Goal: Information Seeking & Learning: Learn about a topic

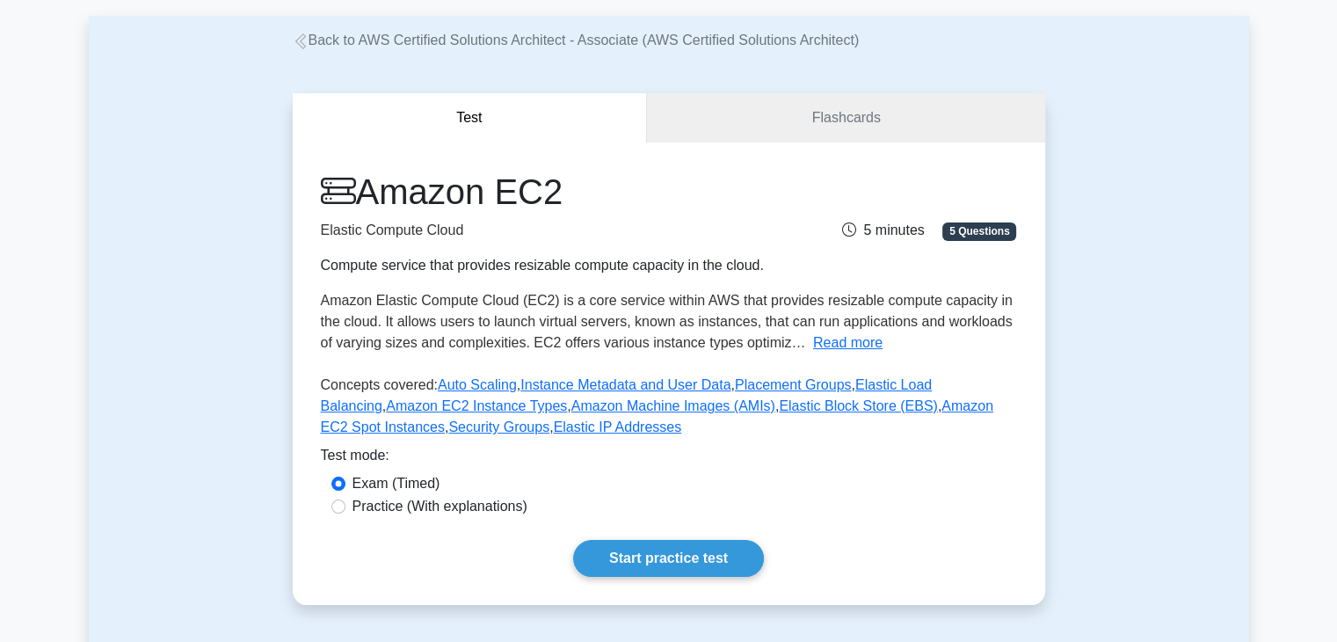
scroll to position [83, 0]
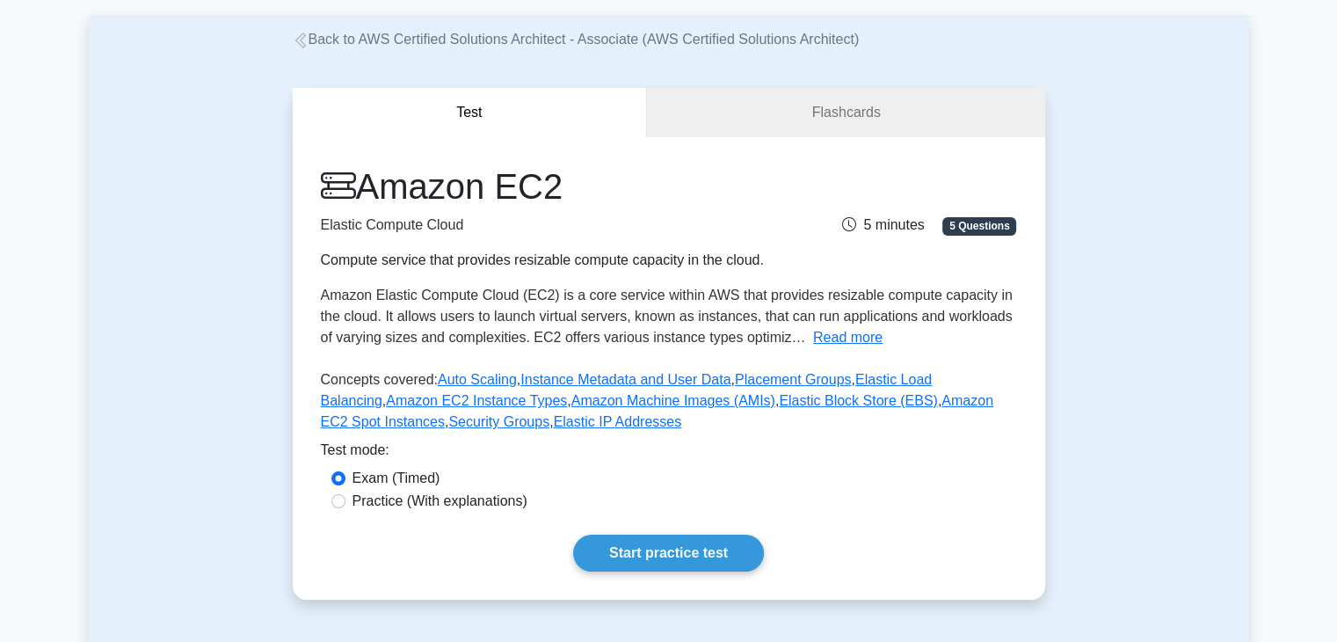
click at [733, 296] on span "Amazon Elastic Compute Cloud (EC2) is a core service within AWS that provides r…" at bounding box center [667, 315] width 692 height 57
click at [373, 192] on h1 "Amazon EC2" at bounding box center [549, 186] width 457 height 42
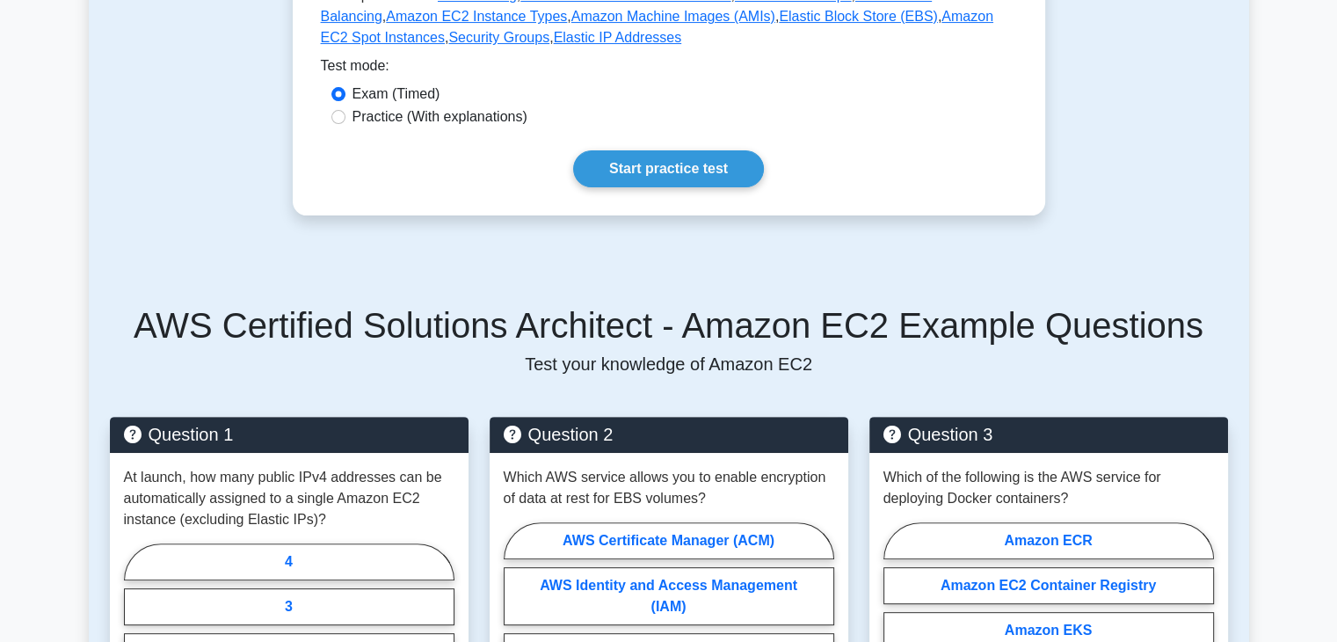
scroll to position [475, 0]
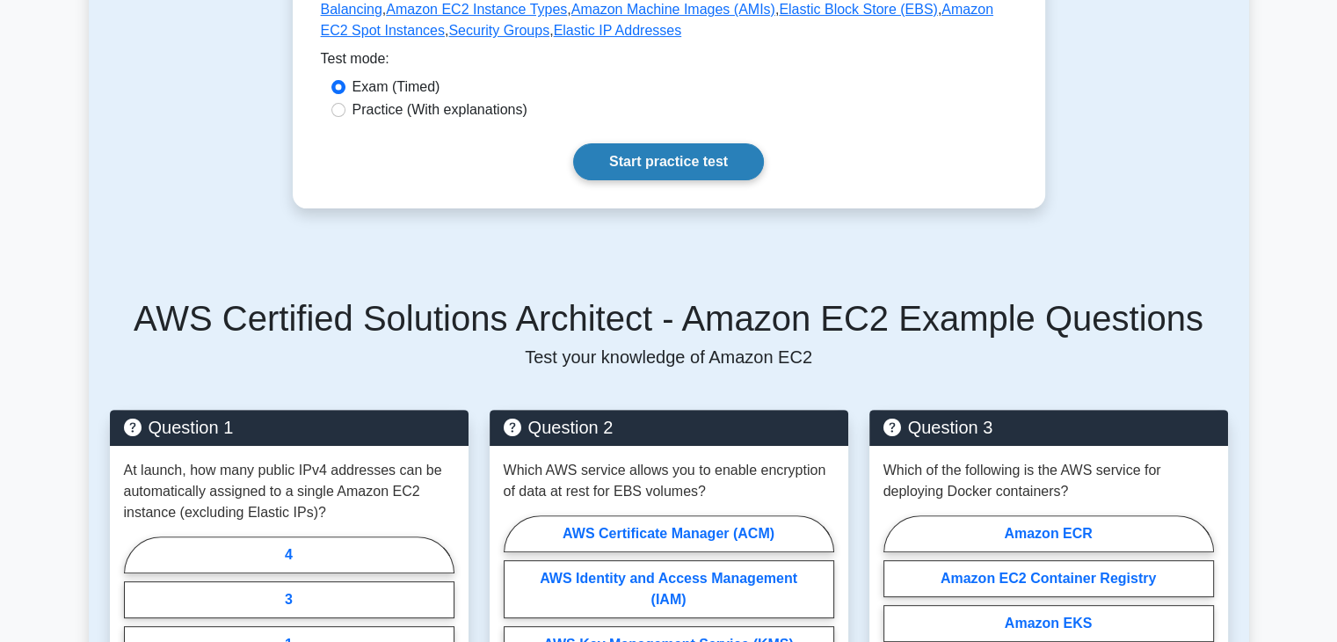
click at [651, 166] on link "Start practice test" at bounding box center [668, 161] width 191 height 37
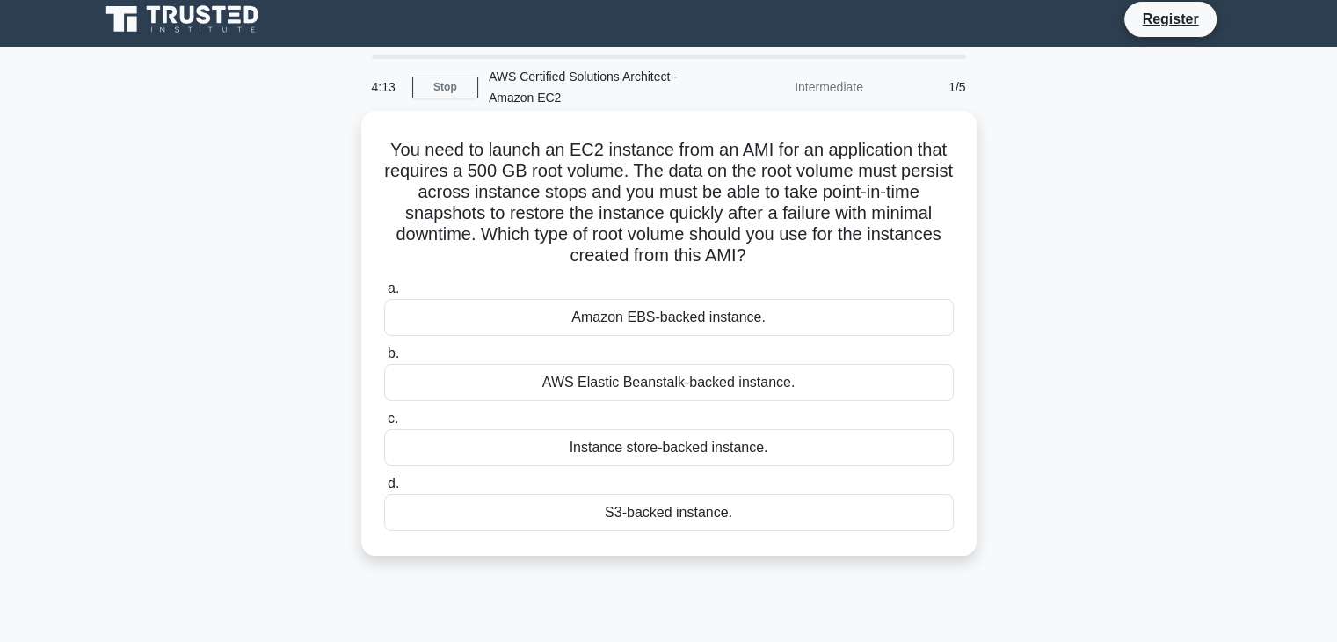
scroll to position [11, 0]
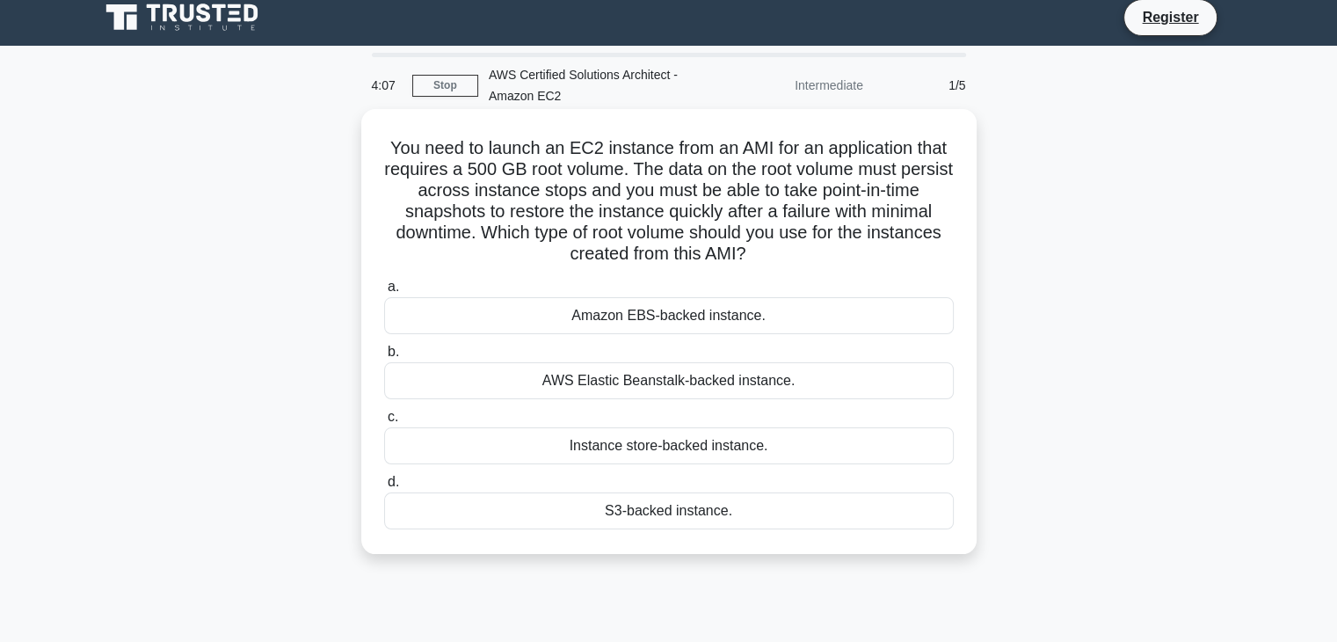
click at [701, 390] on div "AWS Elastic Beanstalk-backed instance." at bounding box center [668, 380] width 569 height 37
click at [384, 358] on input "b. AWS Elastic Beanstalk-backed instance." at bounding box center [384, 351] width 0 height 11
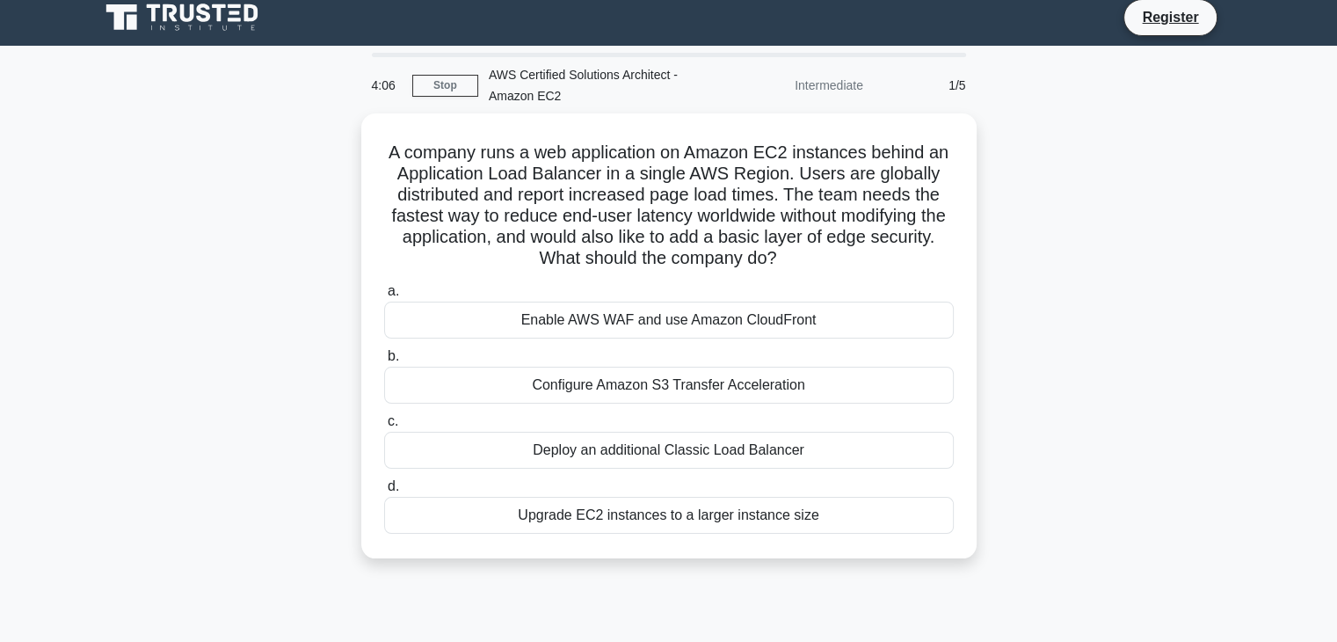
scroll to position [0, 0]
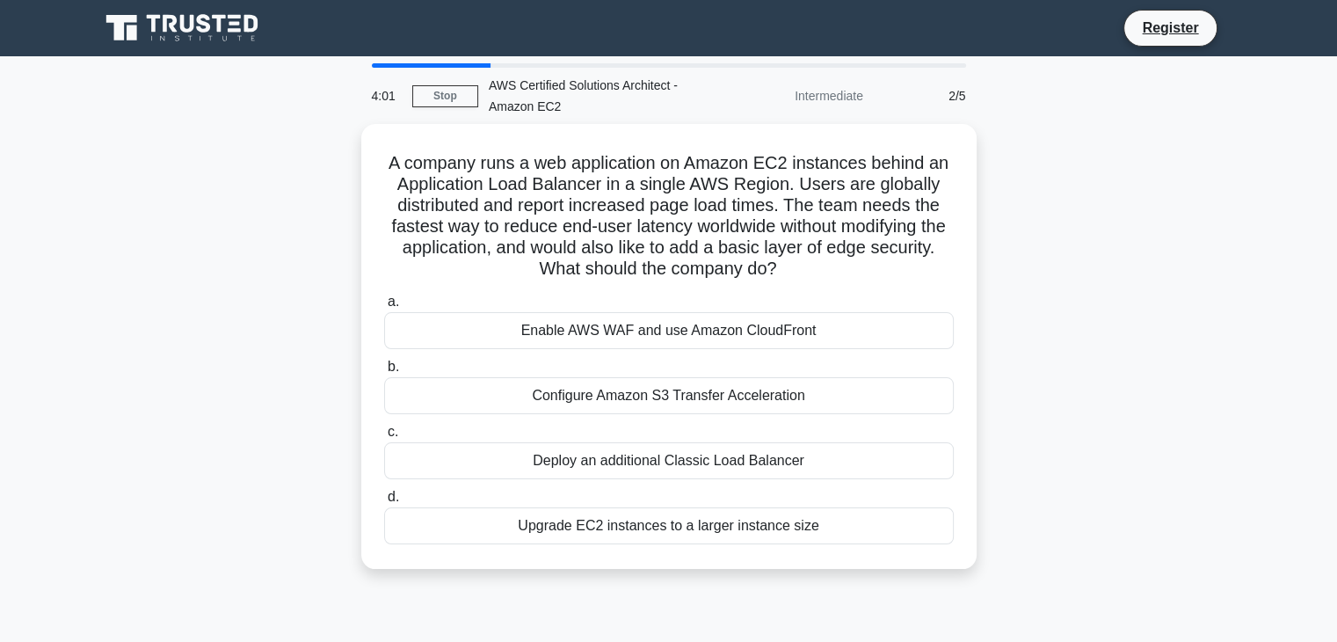
click at [701, 390] on div "Configure Amazon S3 Transfer Acceleration" at bounding box center [668, 395] width 569 height 37
click at [384, 373] on input "b. Configure Amazon S3 Transfer Acceleration" at bounding box center [384, 366] width 0 height 11
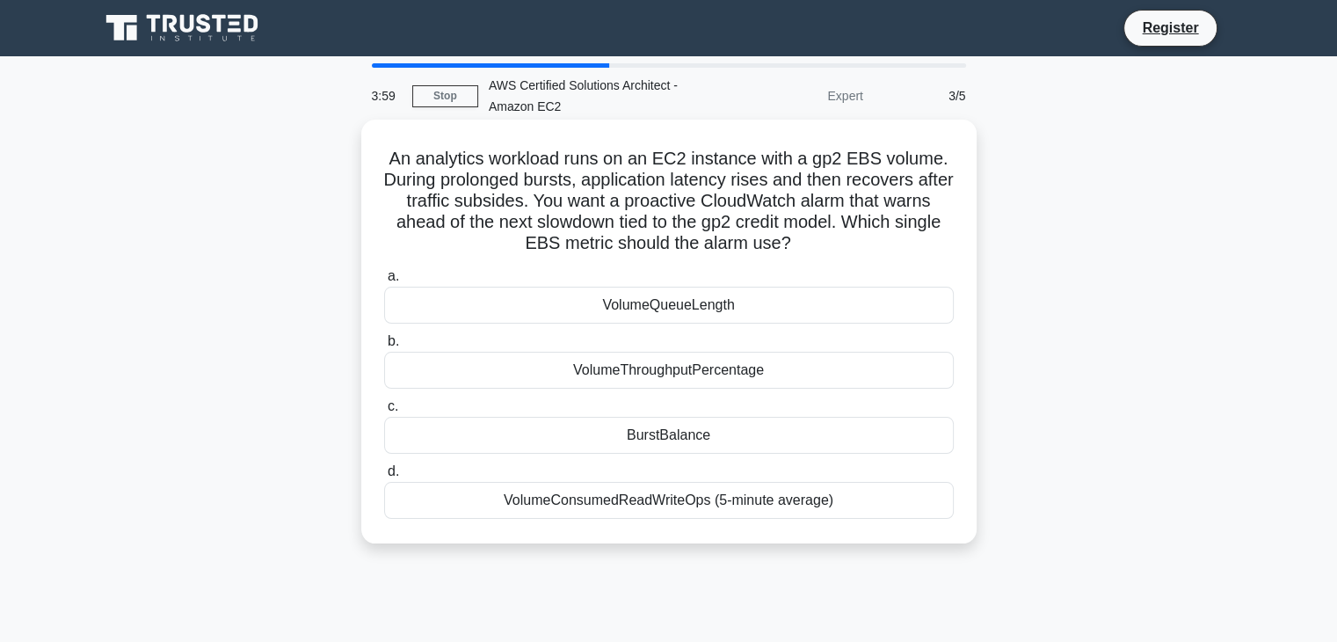
click at [728, 507] on div "VolumeConsumedReadWriteOps (5-minute average)" at bounding box center [668, 500] width 569 height 37
click at [384, 477] on input "d. VolumeConsumedReadWriteOps (5-minute average)" at bounding box center [384, 471] width 0 height 11
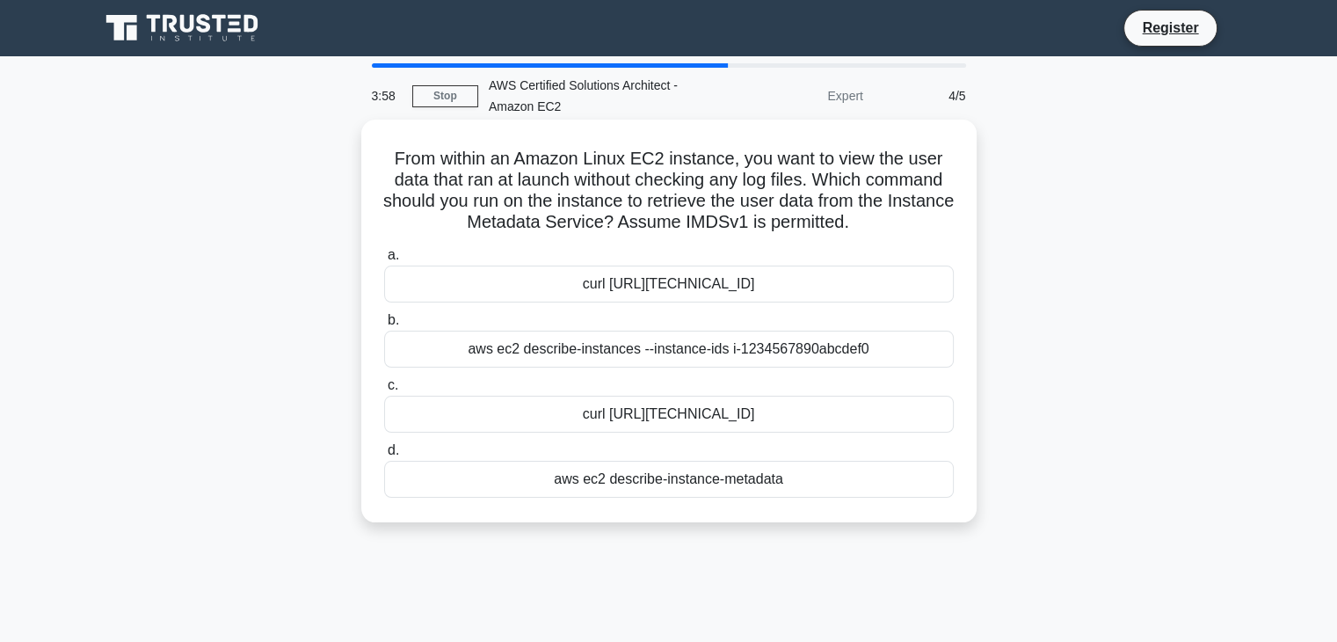
click at [691, 364] on div "aws ec2 describe-instances --instance-ids i-1234567890abcdef0" at bounding box center [668, 348] width 569 height 37
click at [384, 326] on input "b. aws ec2 describe-instances --instance-ids i-1234567890abcdef0" at bounding box center [384, 320] width 0 height 11
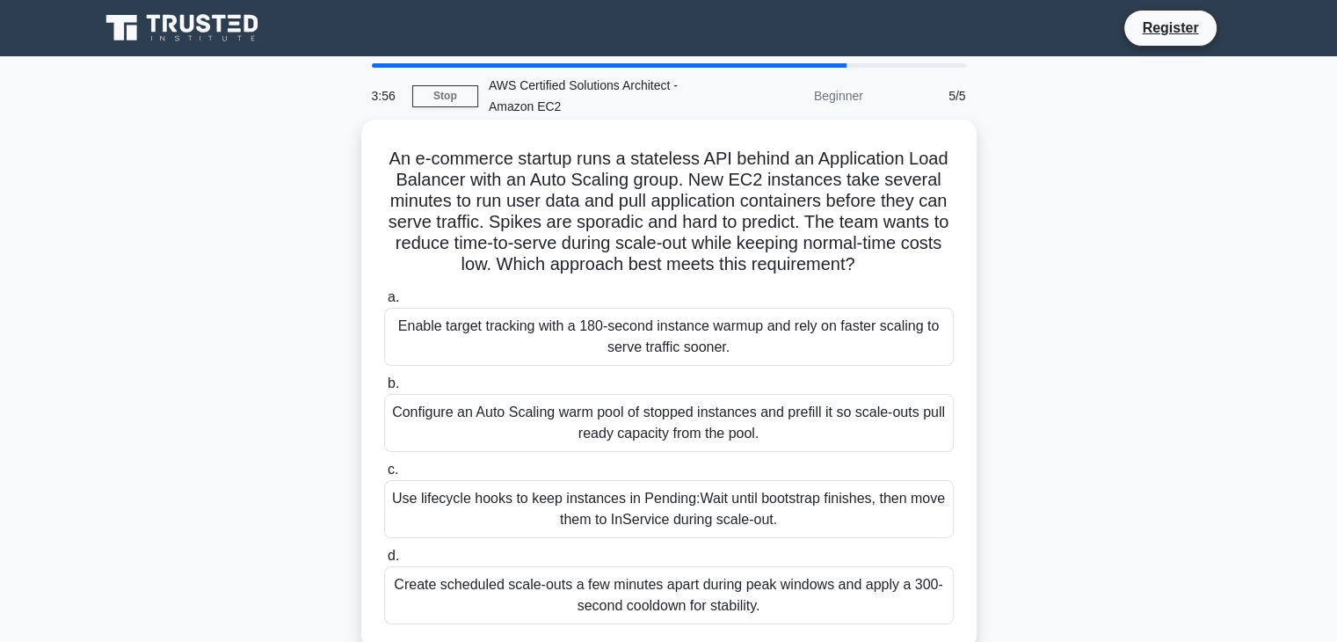
click at [722, 440] on div "Configure an Auto Scaling warm pool of stopped instances and prefill it so scal…" at bounding box center [668, 423] width 569 height 58
click at [384, 389] on input "b. Configure an Auto Scaling warm pool of stopped instances and prefill it so s…" at bounding box center [384, 383] width 0 height 11
